Goal: Task Accomplishment & Management: Manage account settings

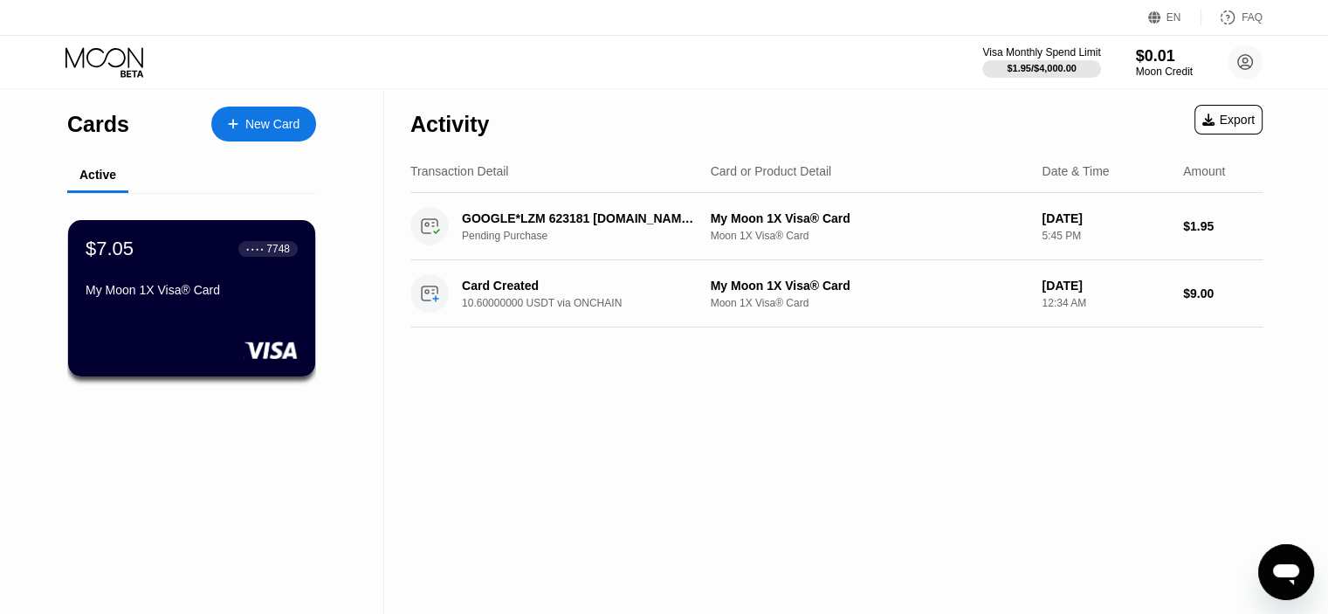
click at [625, 426] on div "Activity Export Transaction Detail Card or Product Detail Date & Time Amount GO…" at bounding box center [836, 351] width 905 height 525
drag, startPoint x: 817, startPoint y: 398, endPoint x: 772, endPoint y: 380, distance: 49.0
click at [815, 398] on div "Activity Export Transaction Detail Card or Product Detail Date & Time Amount GO…" at bounding box center [836, 351] width 905 height 525
